Goal: Task Accomplishment & Management: Manage account settings

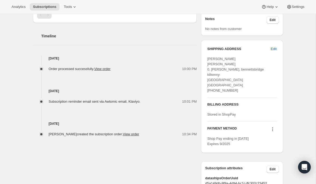
scroll to position [190, 0]
click at [130, 135] on link "View order" at bounding box center [131, 134] width 16 height 4
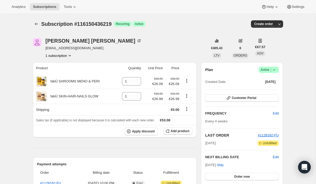
click at [264, 68] on span "Active |" at bounding box center [268, 69] width 16 height 5
click at [260, 90] on span "Cancel subscription" at bounding box center [267, 89] width 30 height 4
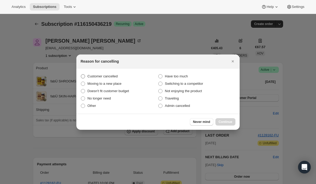
click at [123, 75] on label "Customer cancelled" at bounding box center [118, 76] width 77 height 7
click at [81, 74] on input "Customer cancelled" at bounding box center [81, 74] width 0 height 0
radio input "true"
click at [227, 117] on div "Never mind Continue" at bounding box center [157, 122] width 163 height 16
click at [228, 119] on button "Continue" at bounding box center [225, 121] width 20 height 7
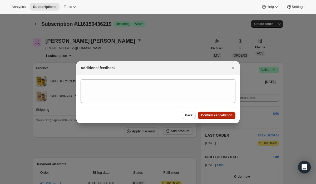
click at [224, 117] on button "Confirm cancellation" at bounding box center [217, 115] width 38 height 7
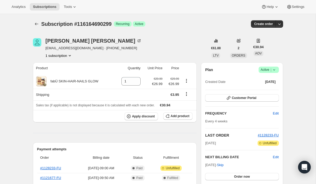
click at [261, 69] on span "Active |" at bounding box center [268, 69] width 16 height 5
click at [260, 86] on button "Cancel subscription" at bounding box center [266, 89] width 33 height 8
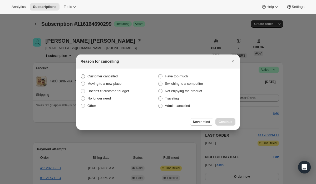
click at [130, 78] on label "Customer cancelled" at bounding box center [118, 76] width 77 height 7
click at [81, 74] on input "Customer cancelled" at bounding box center [81, 74] width 0 height 0
radio input "true"
click at [225, 119] on button "Continue" at bounding box center [225, 121] width 20 height 7
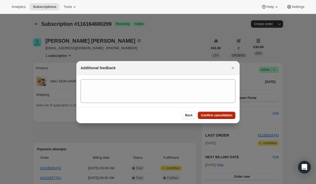
click at [219, 113] on span "Confirm cancellation" at bounding box center [216, 115] width 31 height 4
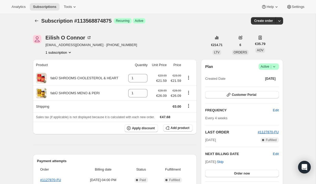
scroll to position [4, 0]
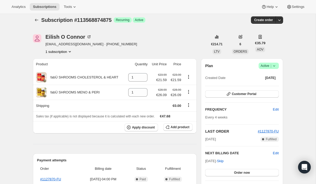
click at [266, 66] on span "Active |" at bounding box center [268, 65] width 16 height 5
click at [264, 87] on span "Cancel subscription" at bounding box center [267, 85] width 30 height 4
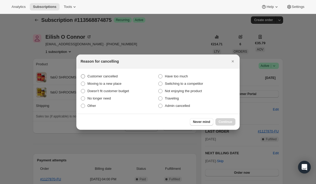
click at [118, 73] on label "Customer cancelled" at bounding box center [118, 76] width 77 height 7
click at [81, 74] on input "Customer cancelled" at bounding box center [81, 74] width 0 height 0
radio input "true"
click at [228, 121] on span "Continue" at bounding box center [225, 122] width 14 height 4
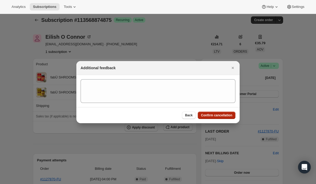
click at [219, 117] on span "Confirm cancellation" at bounding box center [216, 115] width 31 height 4
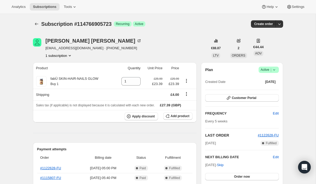
click at [271, 67] on span "Active |" at bounding box center [268, 69] width 16 height 5
click at [266, 90] on span "Cancel subscription" at bounding box center [267, 89] width 30 height 4
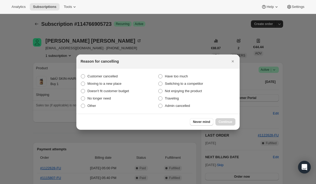
click at [145, 71] on section "Customer cancelled Have too much Moving to a new place Switching to a competito…" at bounding box center [157, 90] width 163 height 45
click at [145, 73] on label "Customer cancelled" at bounding box center [118, 76] width 77 height 7
click at [81, 74] on input "Customer cancelled" at bounding box center [81, 74] width 0 height 0
radio input "true"
click at [232, 123] on span "Continue" at bounding box center [225, 122] width 14 height 4
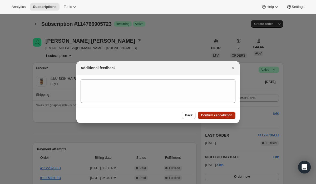
click at [203, 114] on span "Confirm cancellation" at bounding box center [216, 115] width 31 height 4
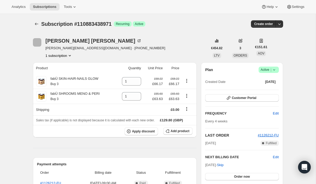
click at [269, 68] on span "Active |" at bounding box center [268, 69] width 16 height 5
click at [233, 94] on button "Customer Portal" at bounding box center [241, 97] width 73 height 7
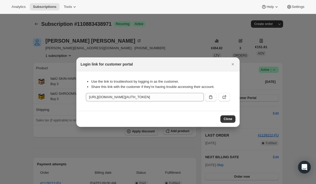
click at [208, 94] on button ":rbl:" at bounding box center [211, 97] width 12 height 8
